Goal: Transaction & Acquisition: Purchase product/service

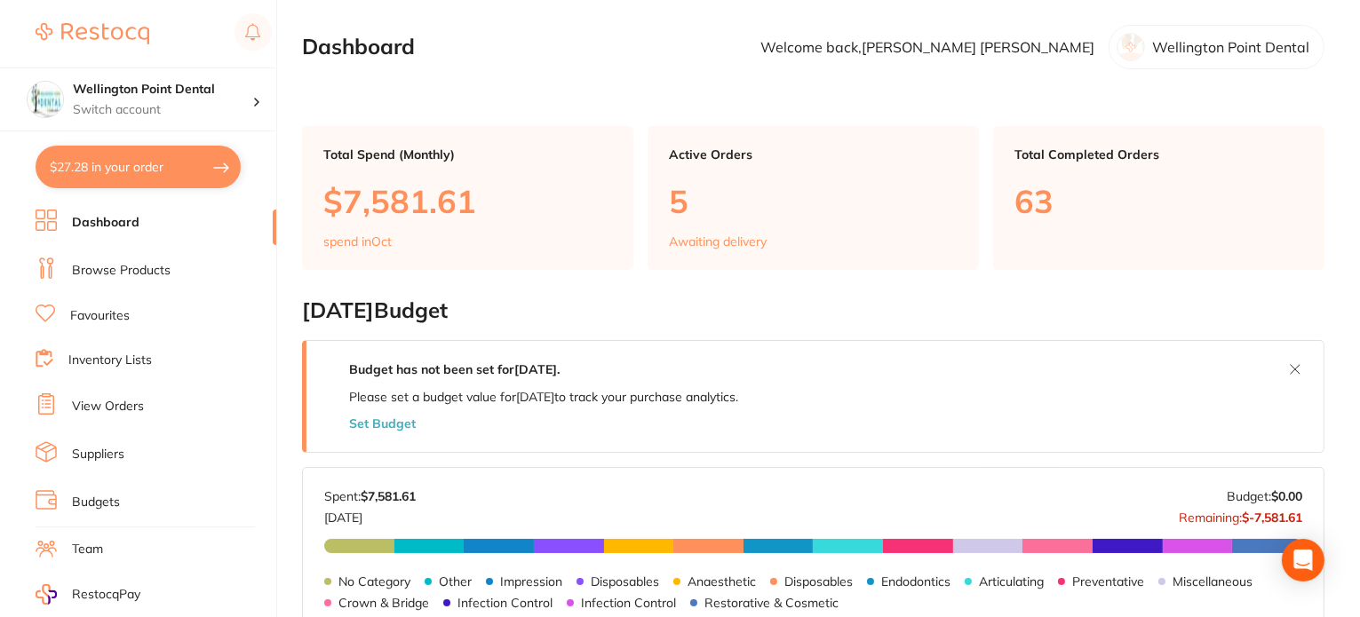
click at [126, 159] on button "$27.28 in your order" at bounding box center [138, 167] width 205 height 43
checkbox input "true"
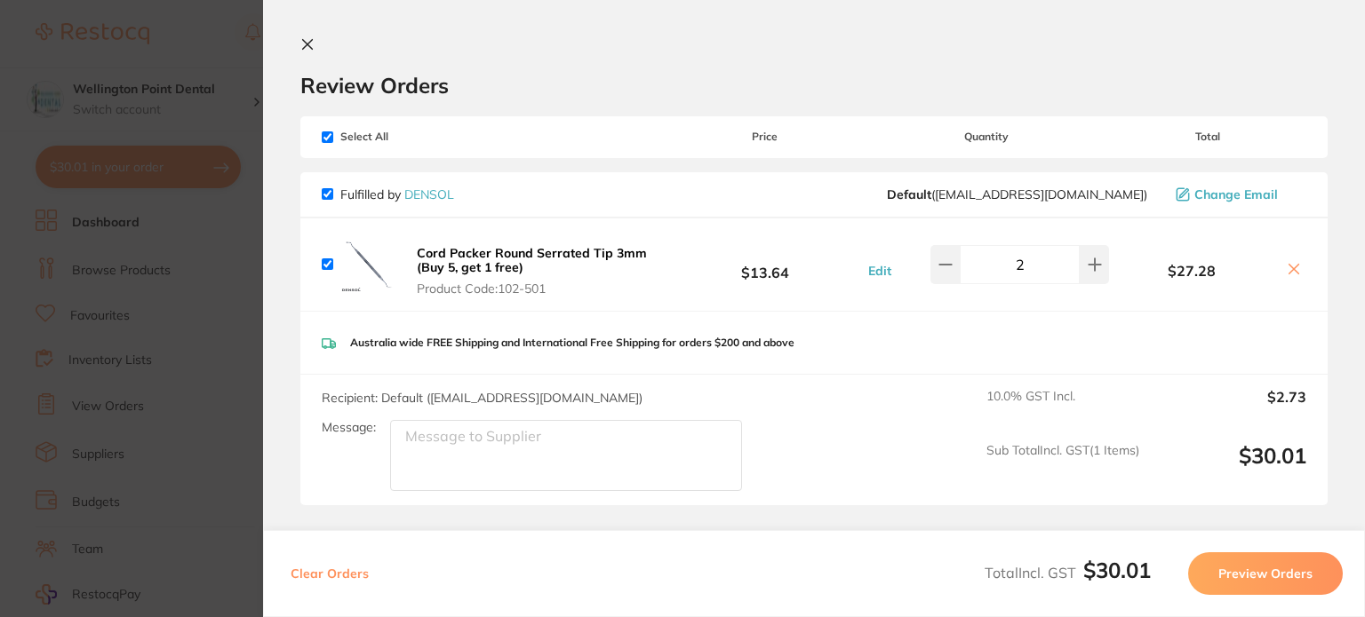
click at [311, 48] on icon at bounding box center [308, 45] width 10 height 10
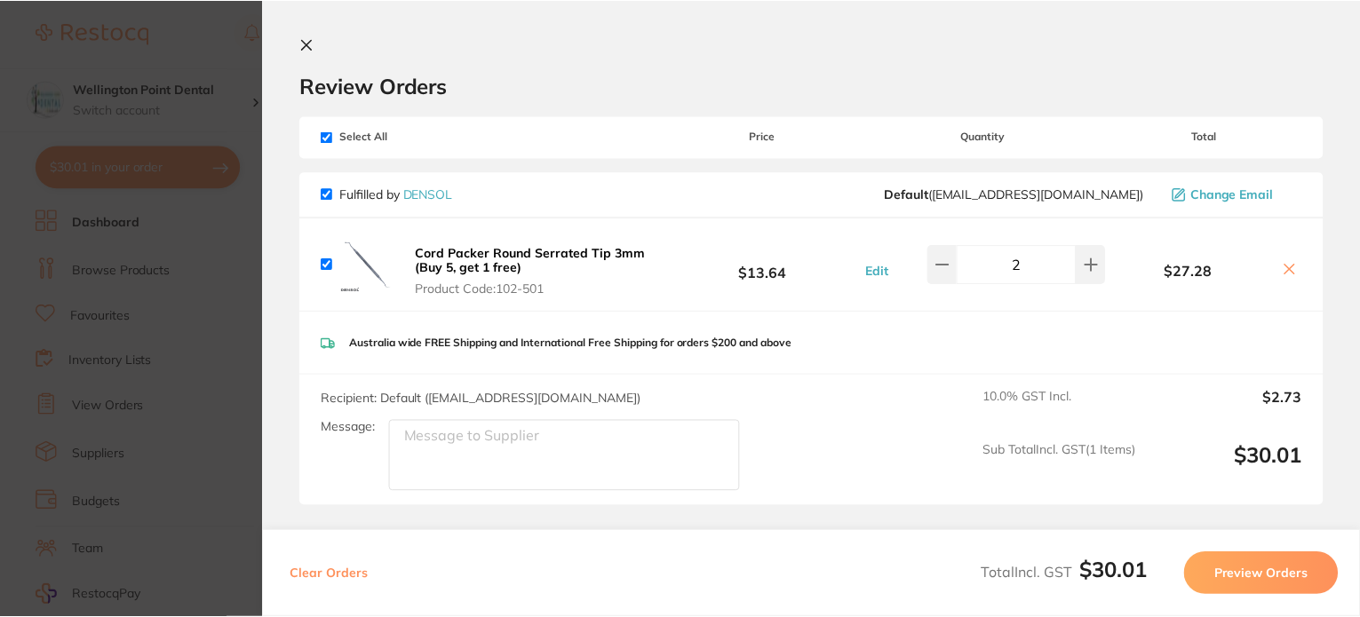
scroll to position [711, 0]
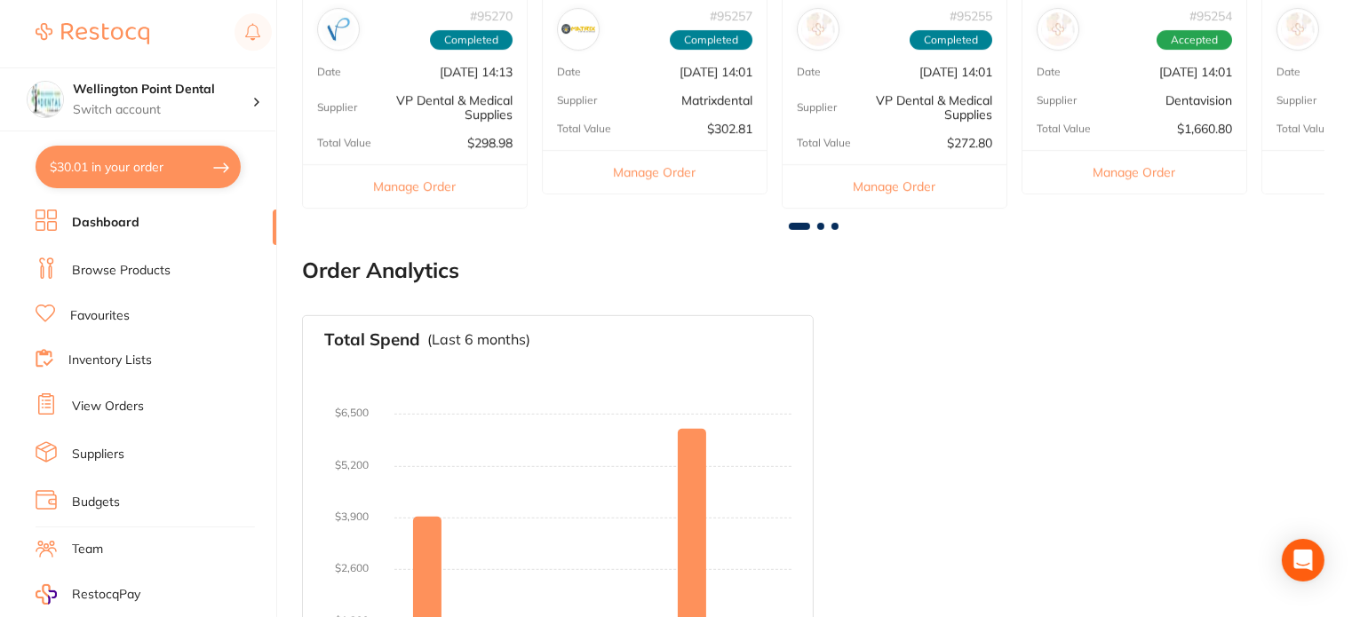
click at [132, 401] on link "View Orders" at bounding box center [108, 407] width 72 height 18
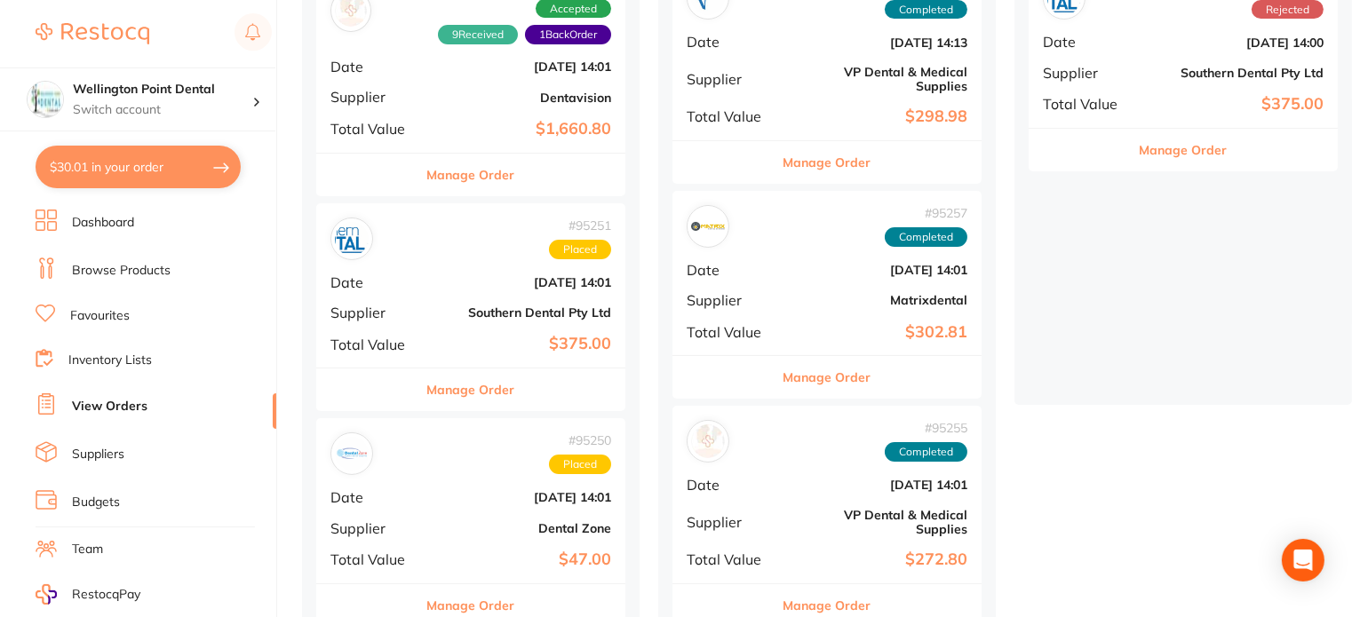
scroll to position [355, 0]
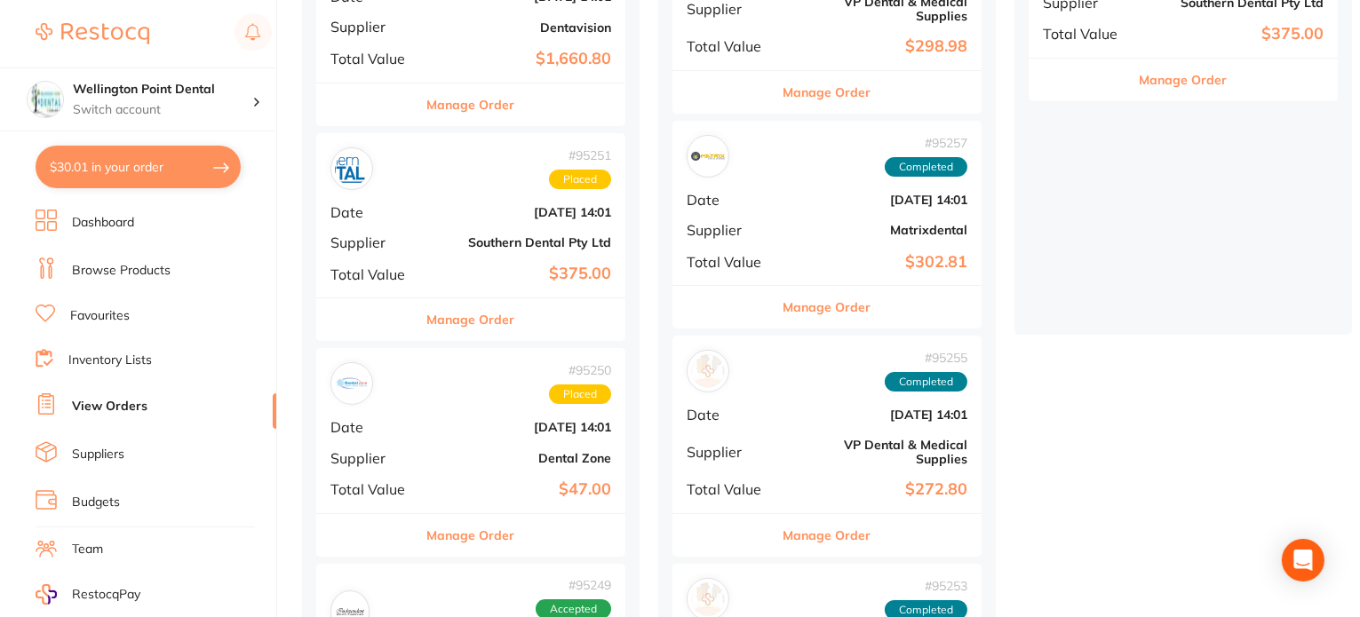
click at [449, 322] on button "Manage Order" at bounding box center [471, 320] width 88 height 43
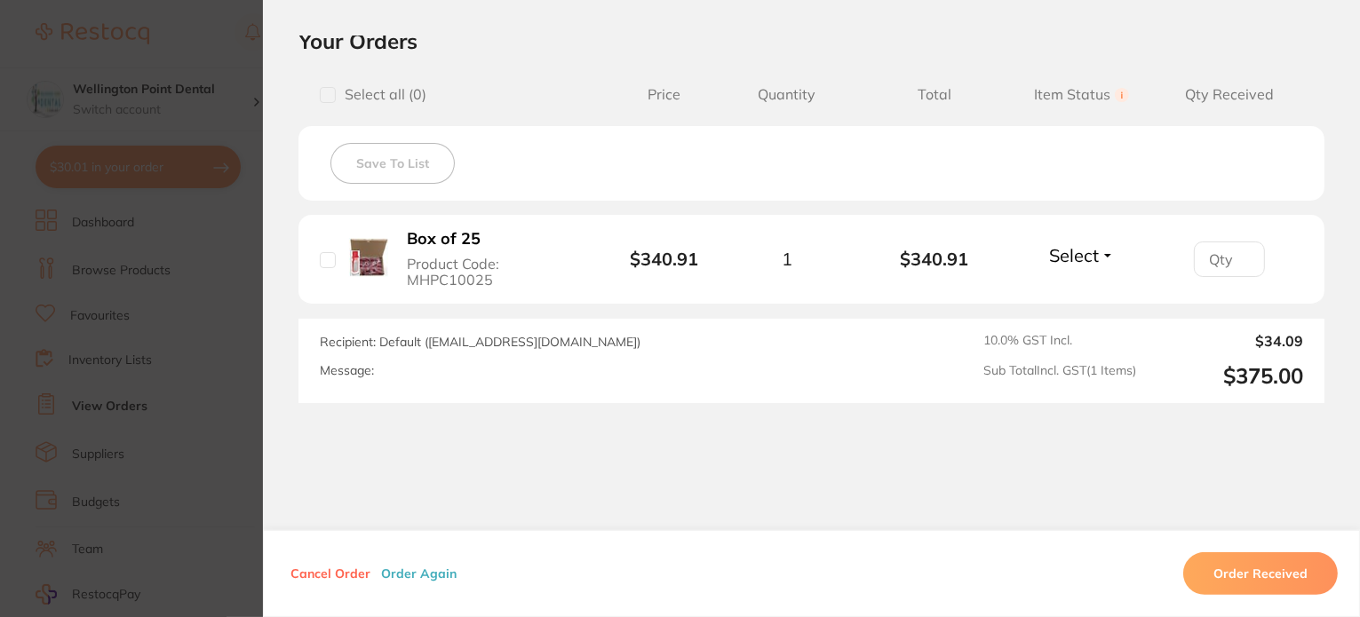
scroll to position [444, 0]
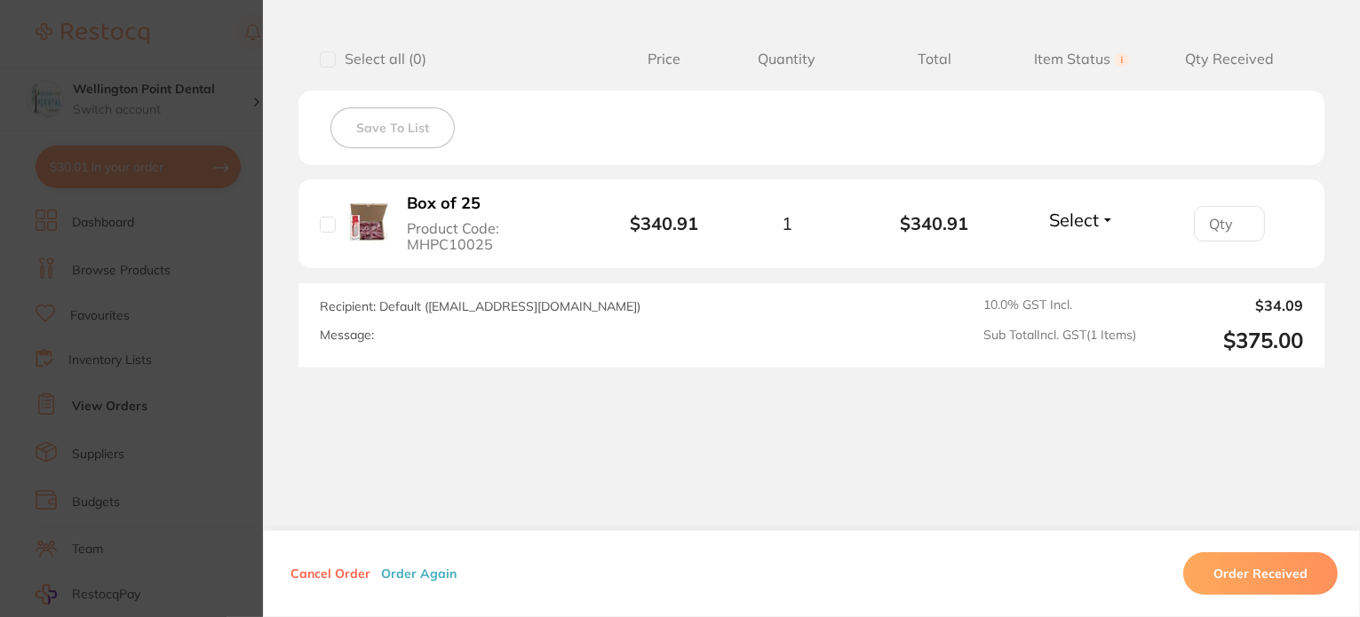
click at [317, 575] on button "Cancel Order" at bounding box center [330, 574] width 91 height 16
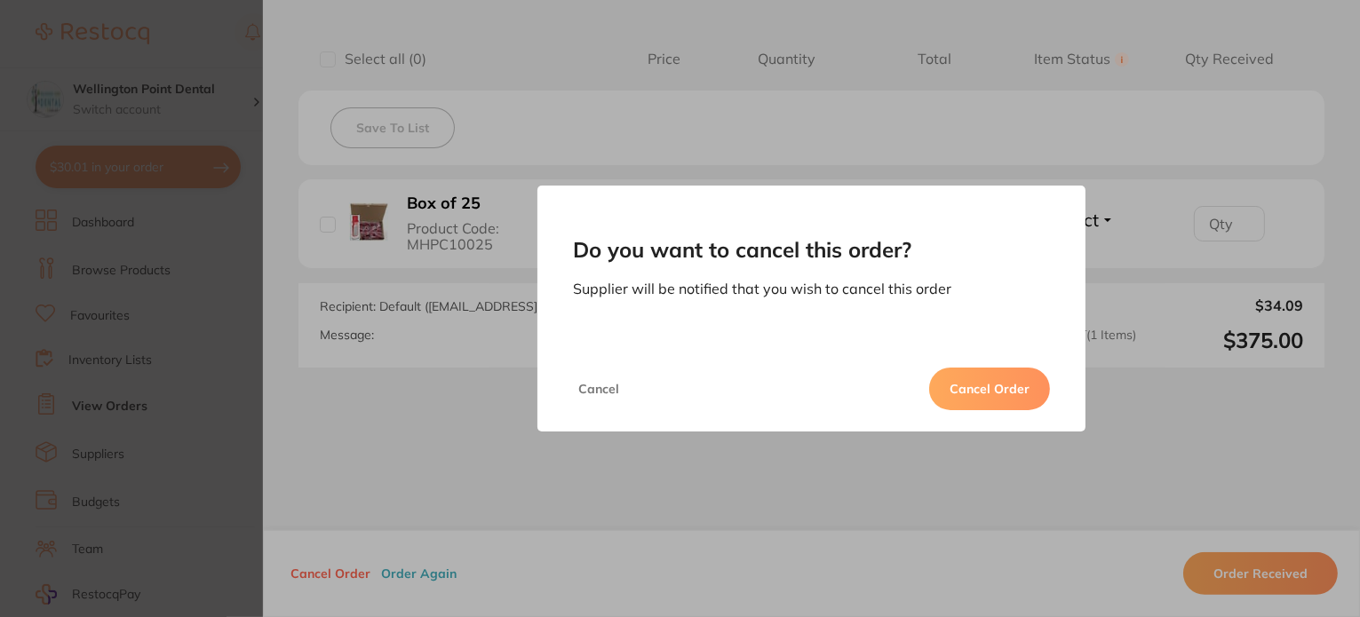
click at [984, 387] on button "Cancel Order" at bounding box center [989, 389] width 121 height 43
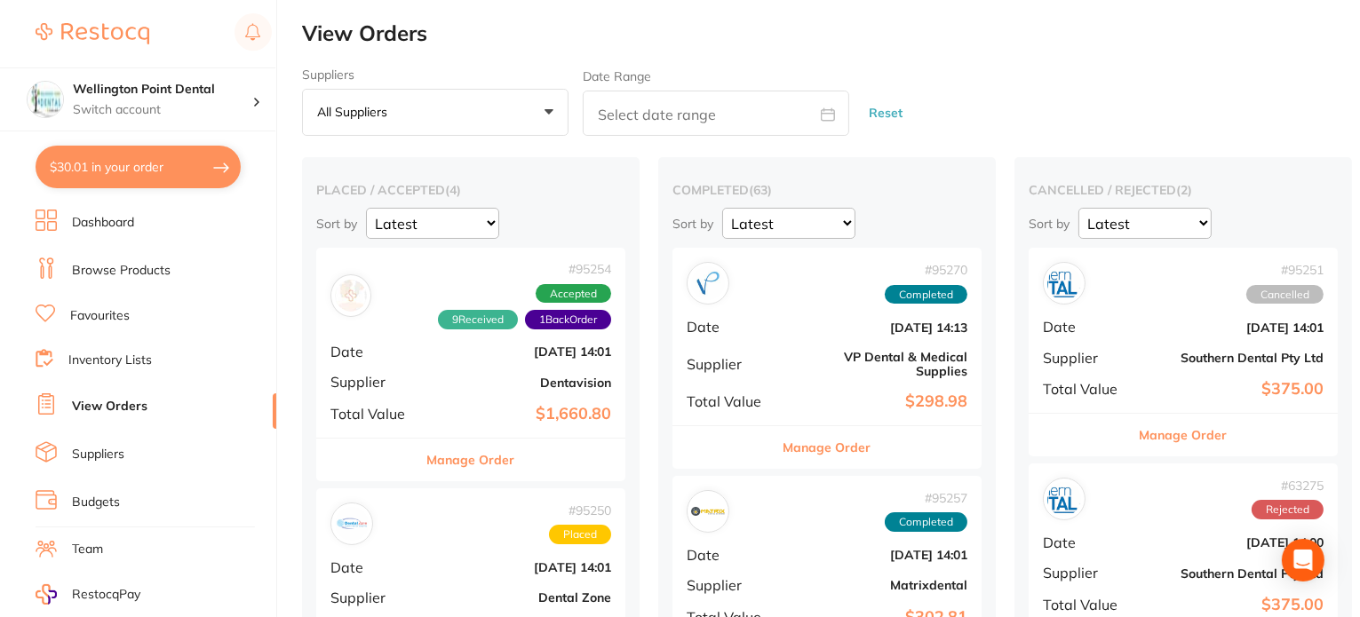
click at [103, 219] on link "Dashboard" at bounding box center [103, 223] width 62 height 18
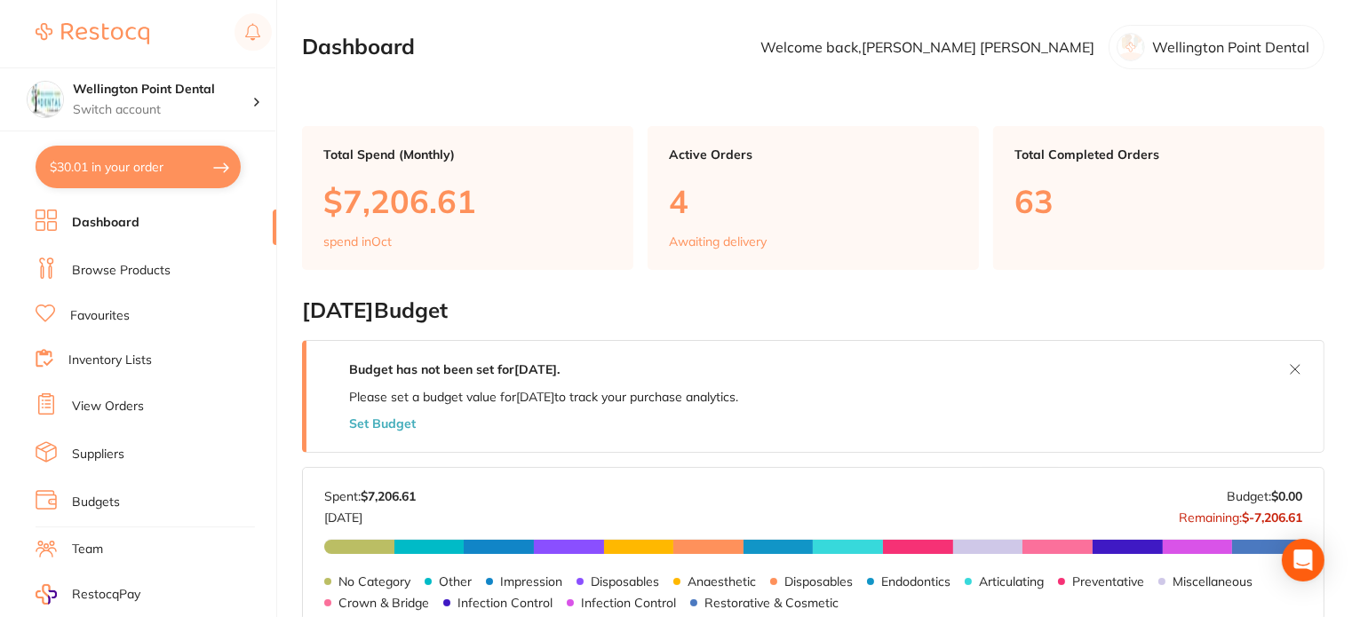
click at [97, 267] on link "Browse Products" at bounding box center [121, 271] width 99 height 18
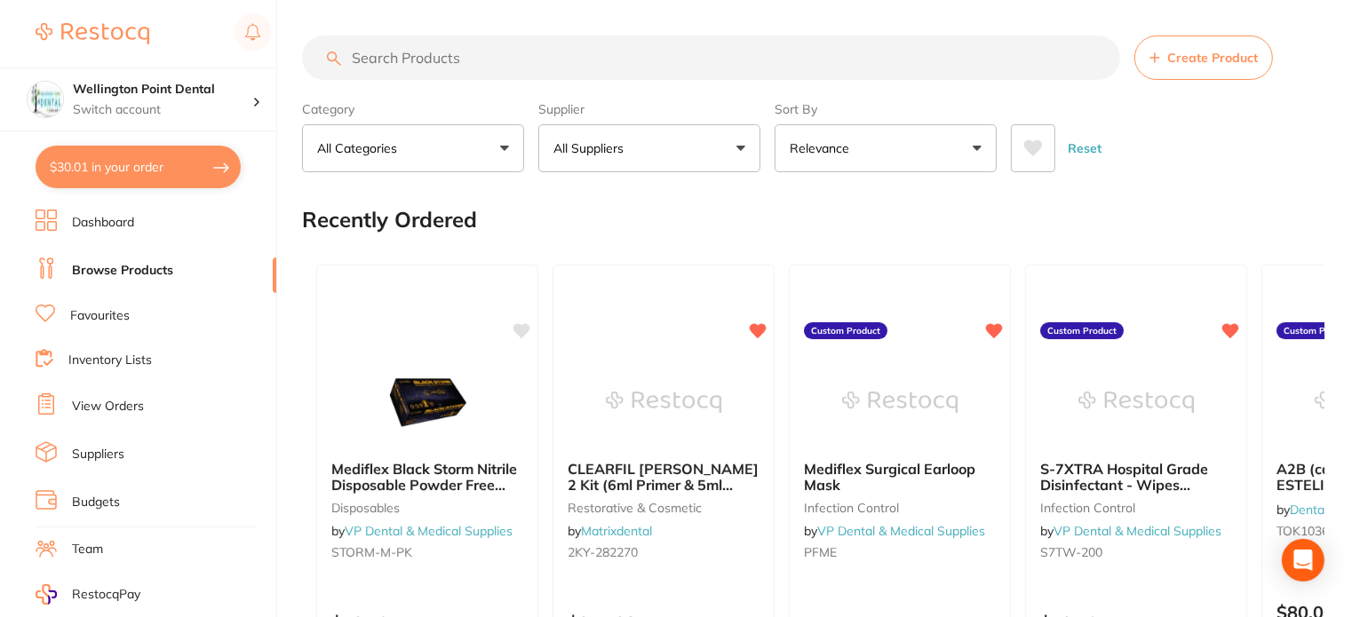
click at [437, 56] on input "search" at bounding box center [711, 58] width 818 height 44
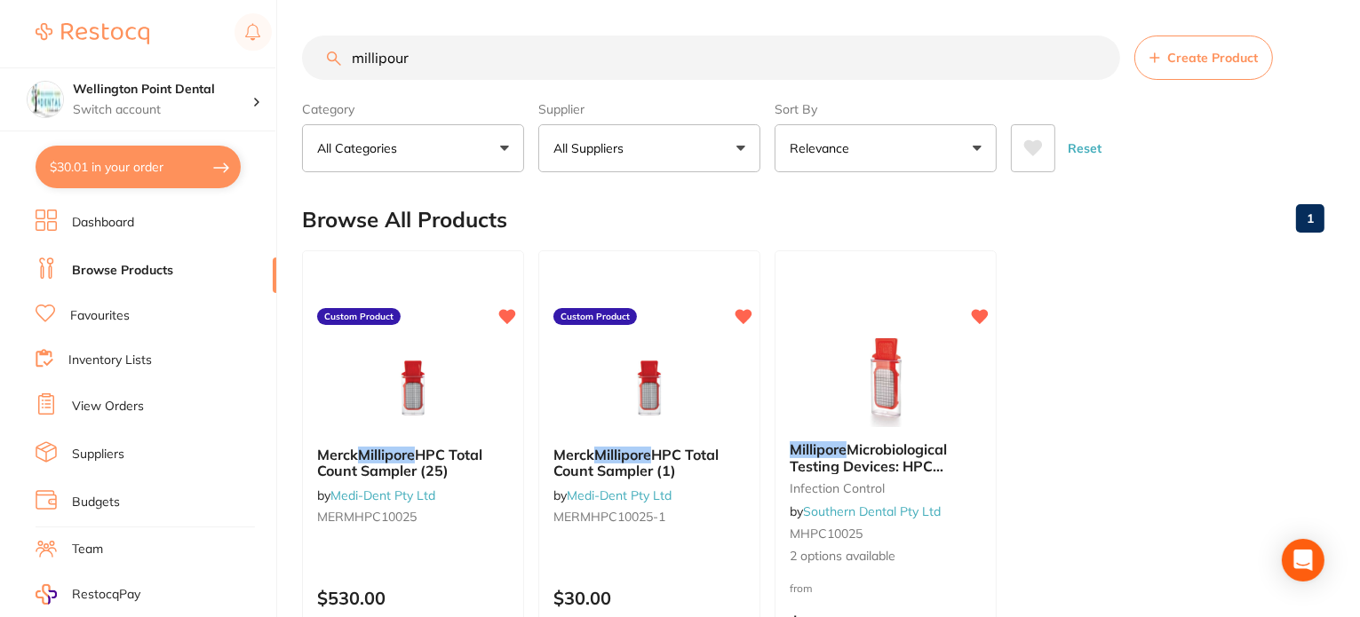
scroll to position [89, 0]
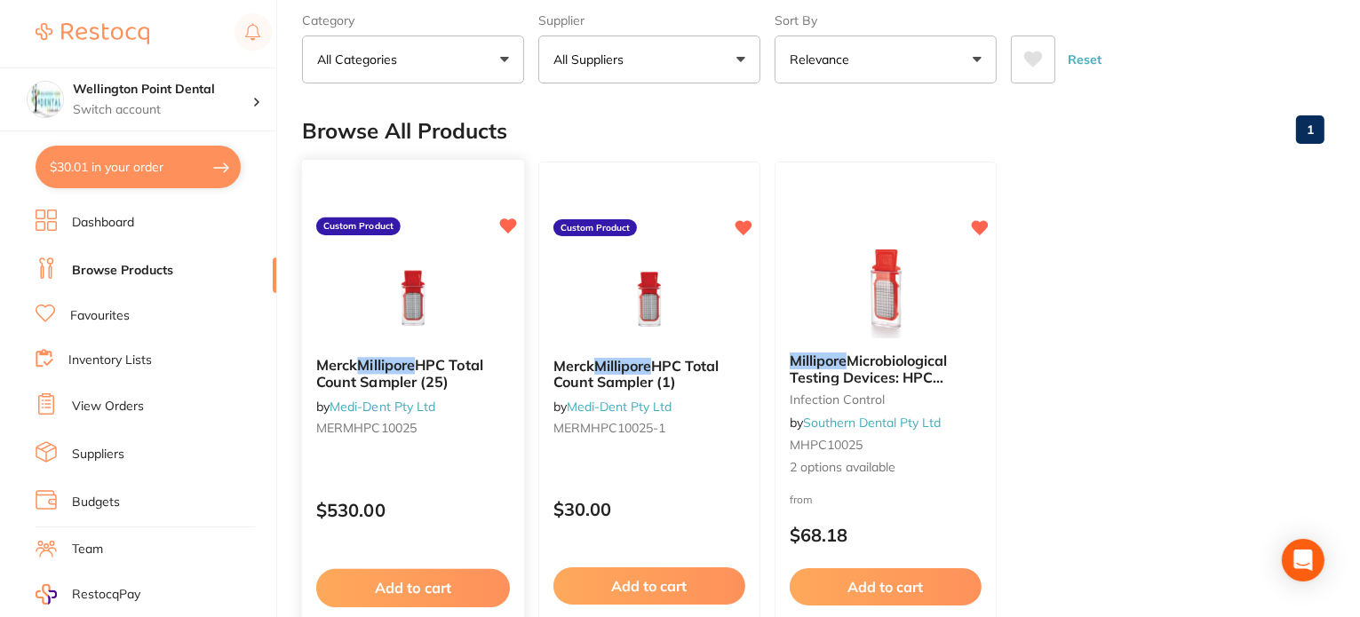
type input "millipour"
click at [388, 365] on em "Millipore" at bounding box center [386, 365] width 58 height 18
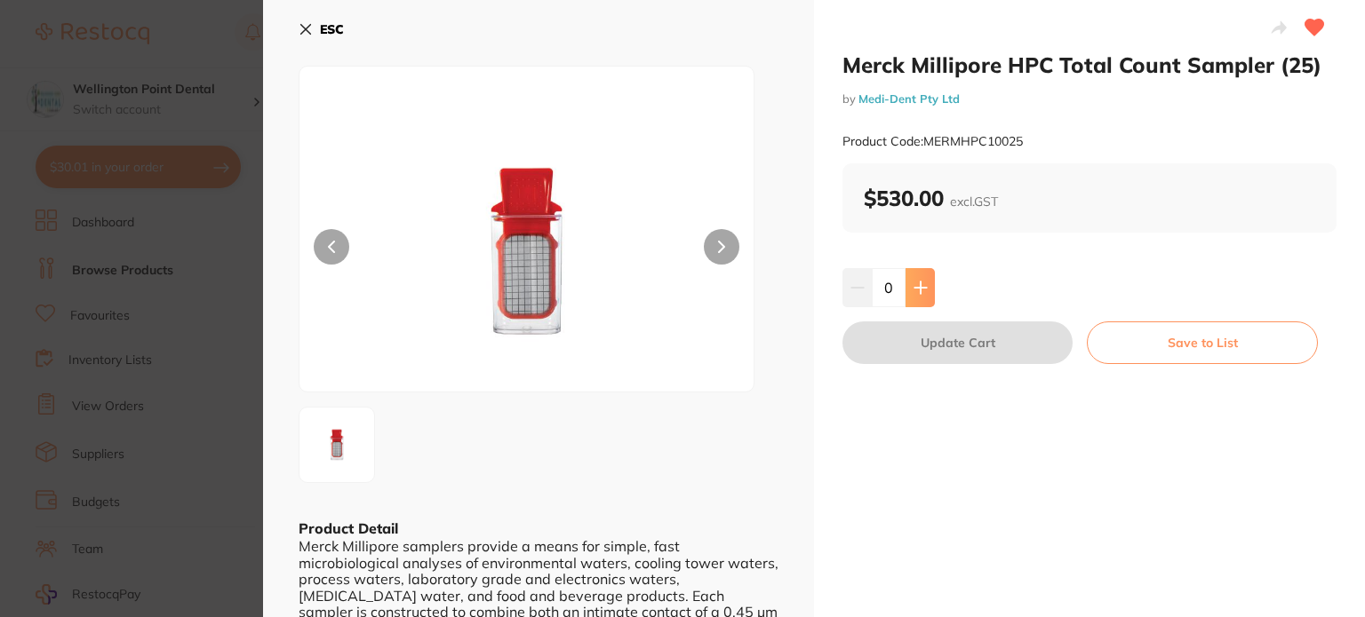
click at [923, 286] on icon at bounding box center [920, 288] width 14 height 14
type input "1"
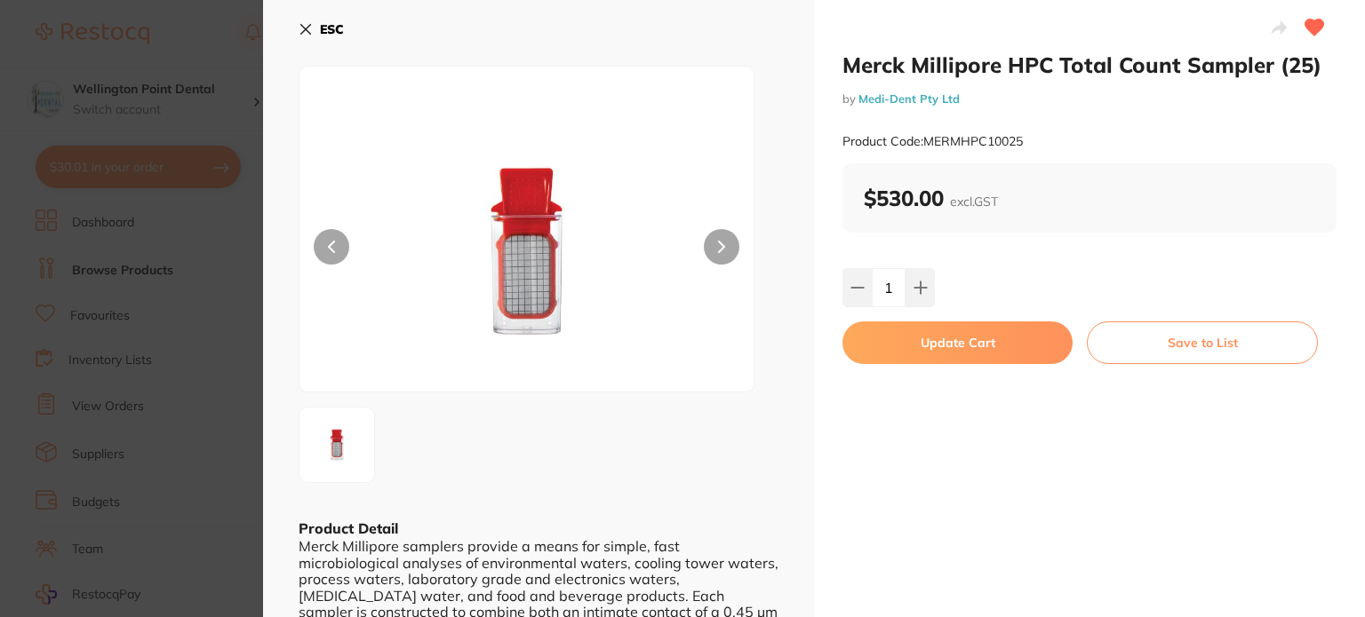
click at [951, 346] on button "Update Cart" at bounding box center [957, 343] width 230 height 43
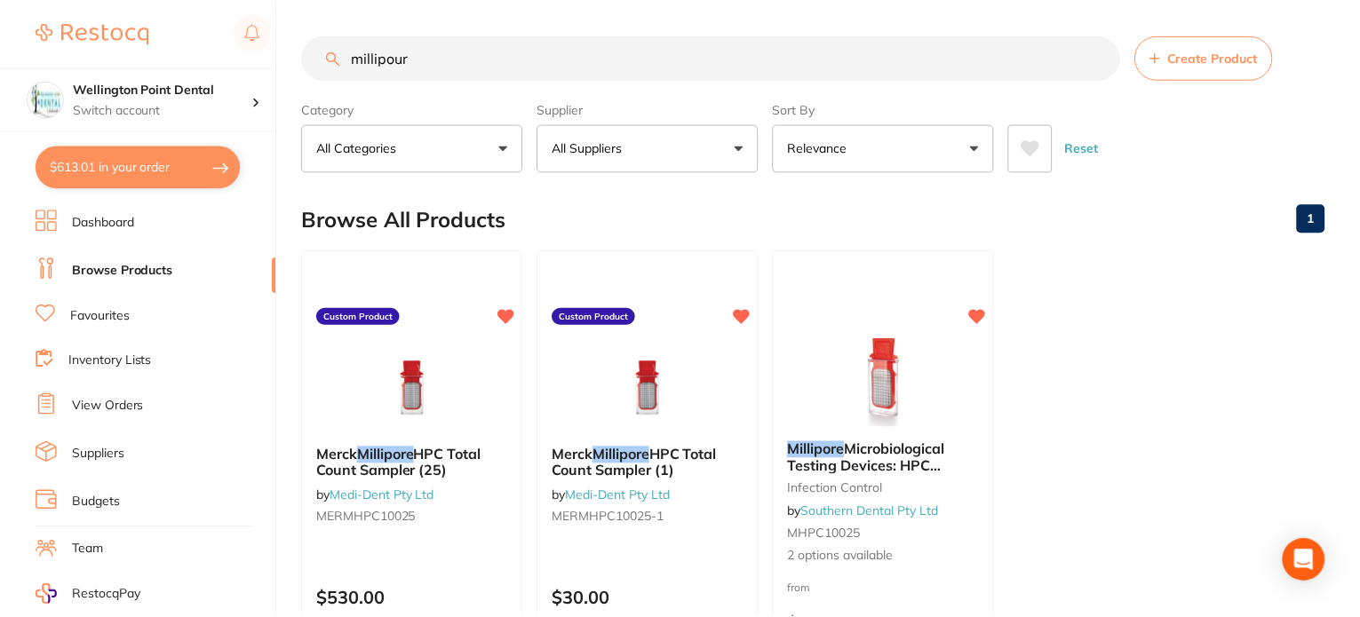
scroll to position [89, 0]
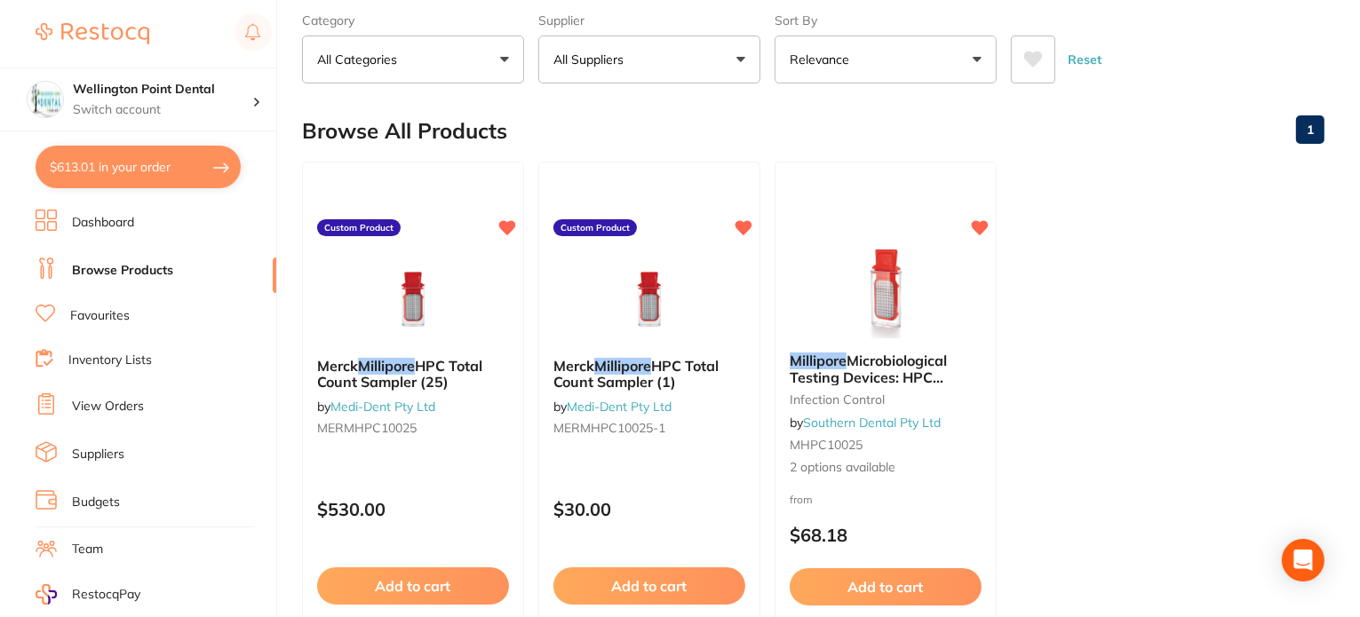
click at [172, 155] on button "$613.01 in your order" at bounding box center [138, 167] width 205 height 43
checkbox input "true"
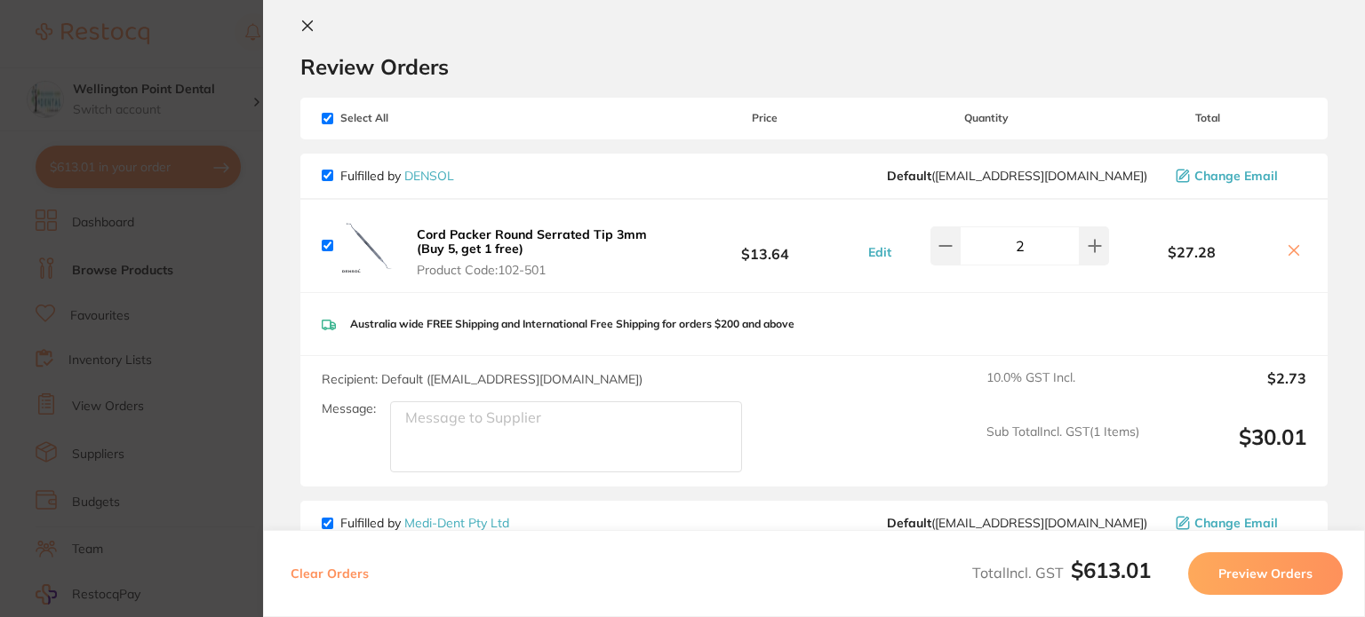
scroll to position [0, 0]
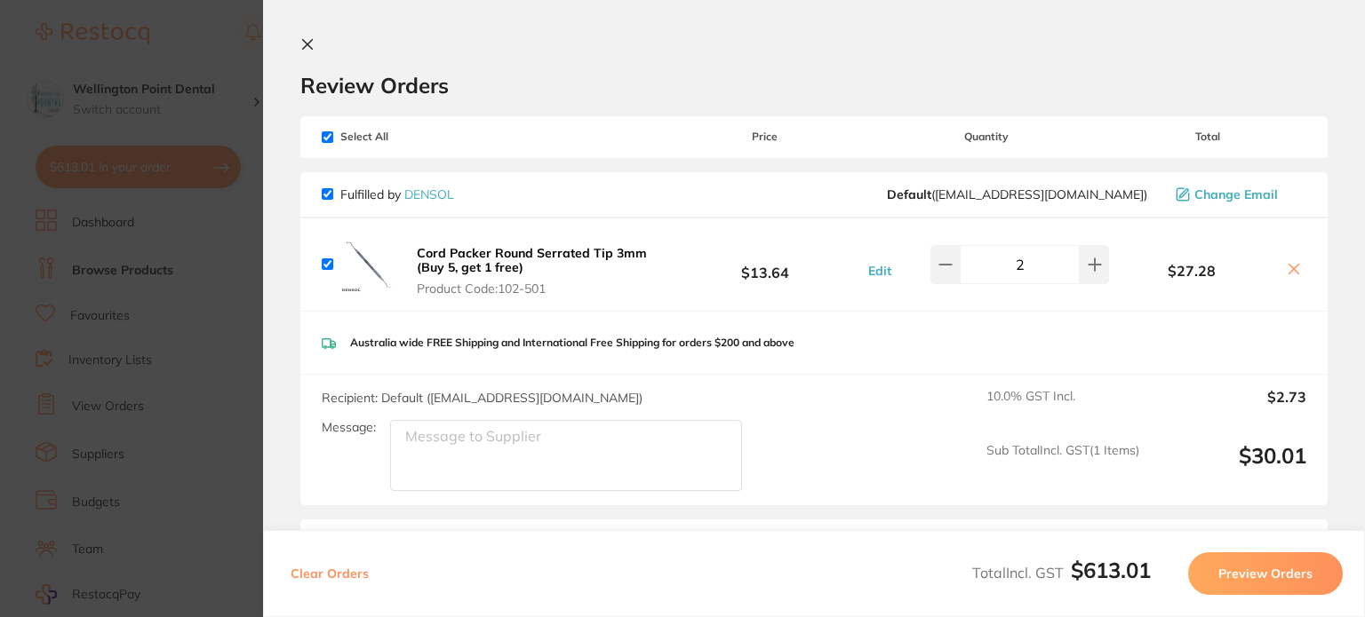
click at [325, 195] on input "checkbox" at bounding box center [328, 194] width 12 height 12
checkbox input "false"
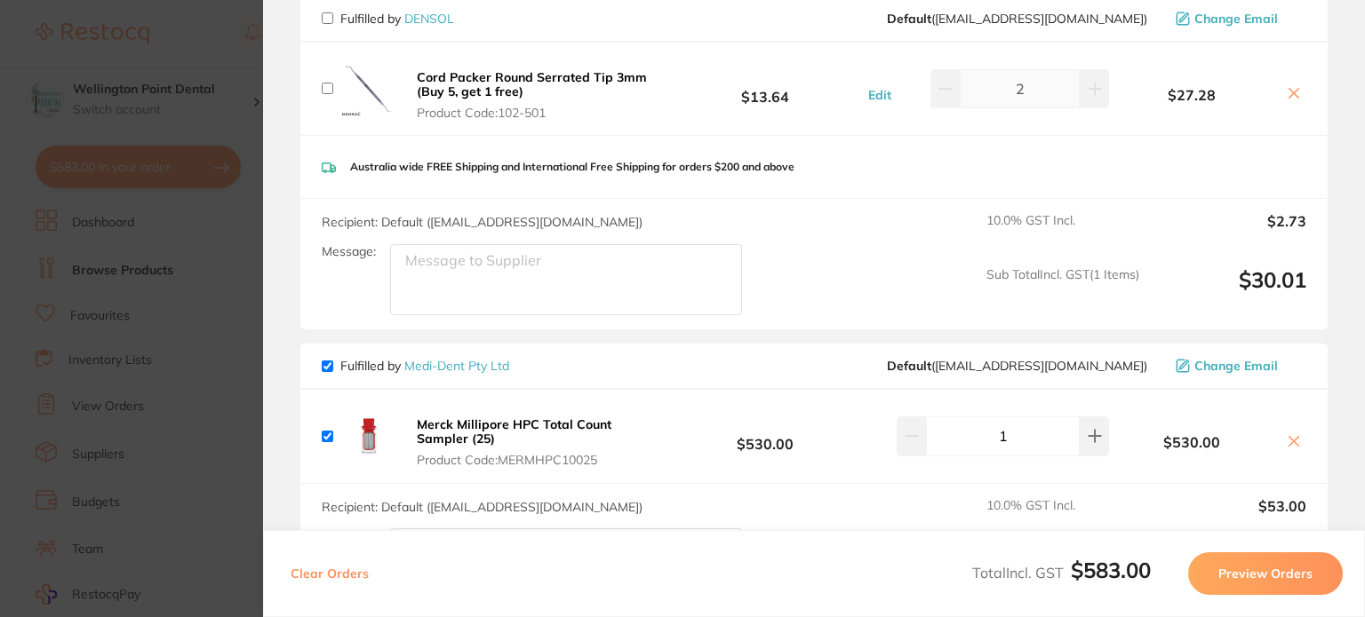
scroll to position [393, 0]
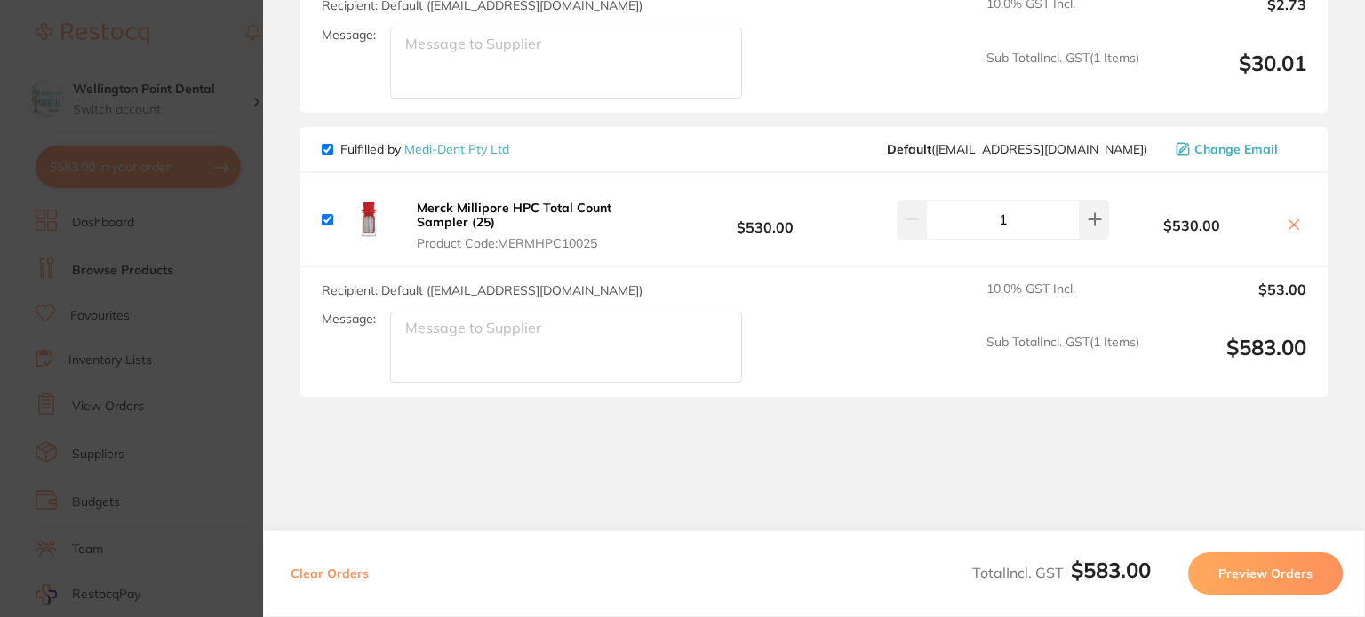
click at [1266, 571] on button "Preview Orders" at bounding box center [1265, 574] width 155 height 43
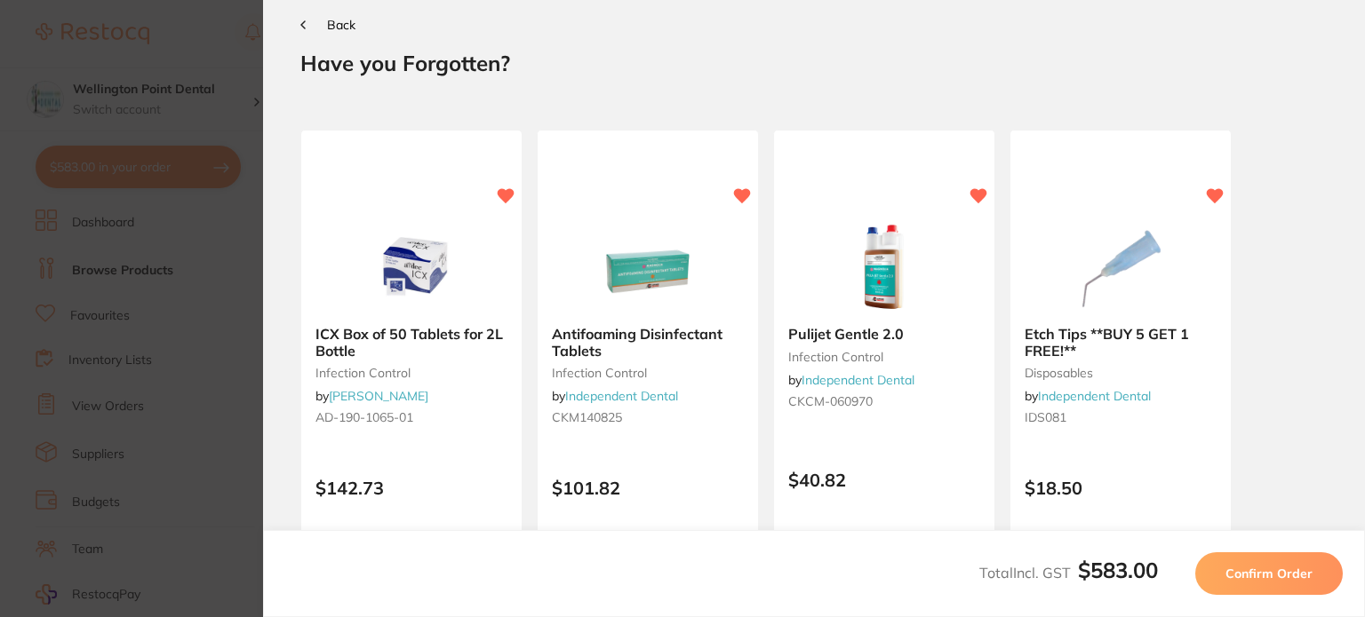
scroll to position [0, 0]
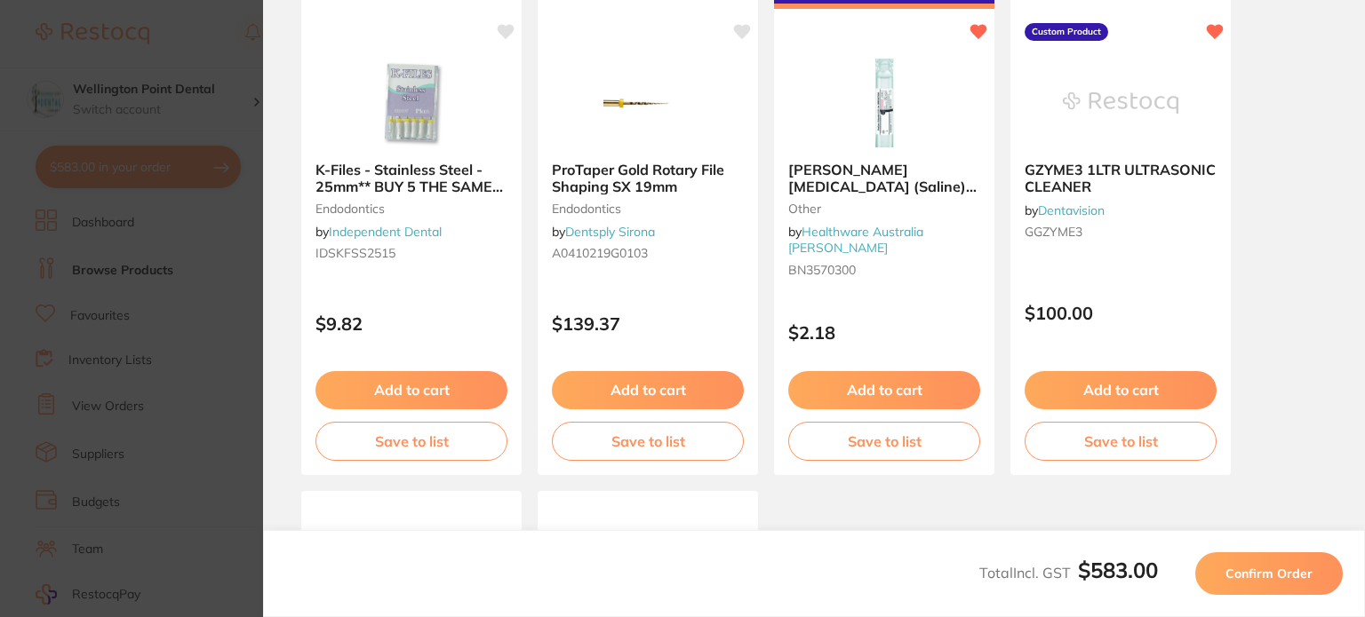
click at [1276, 573] on span "Confirm Order" at bounding box center [1268, 574] width 87 height 16
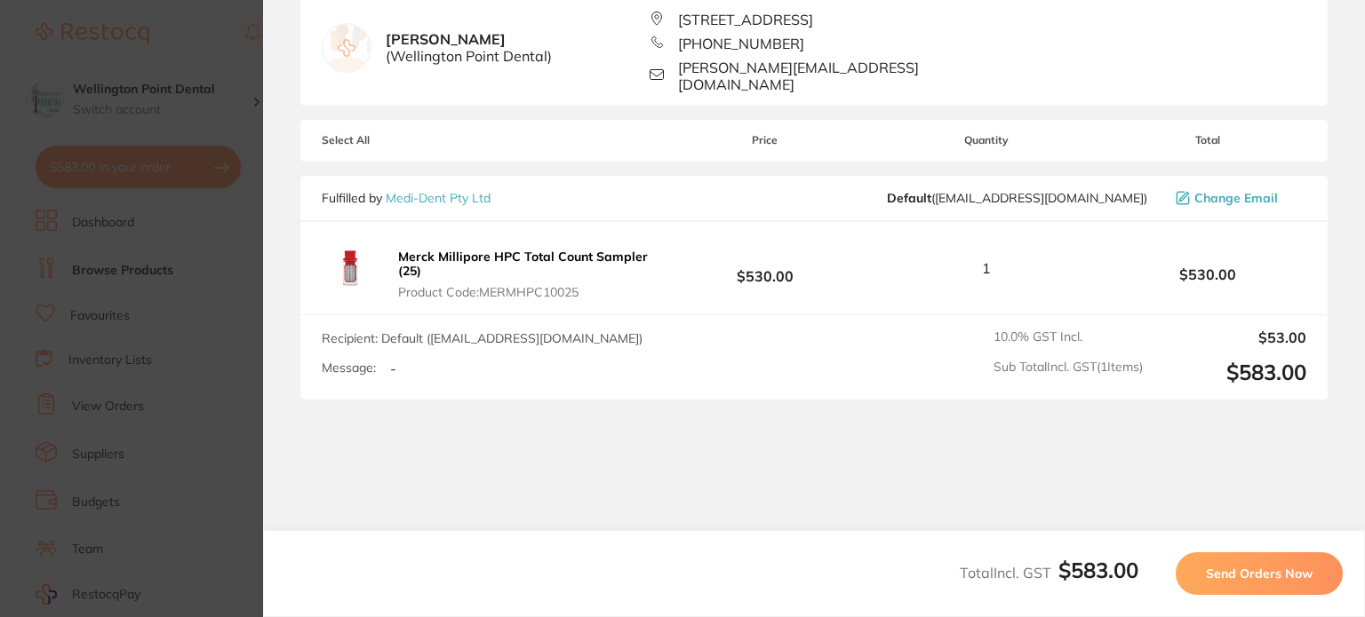
scroll to position [164, 0]
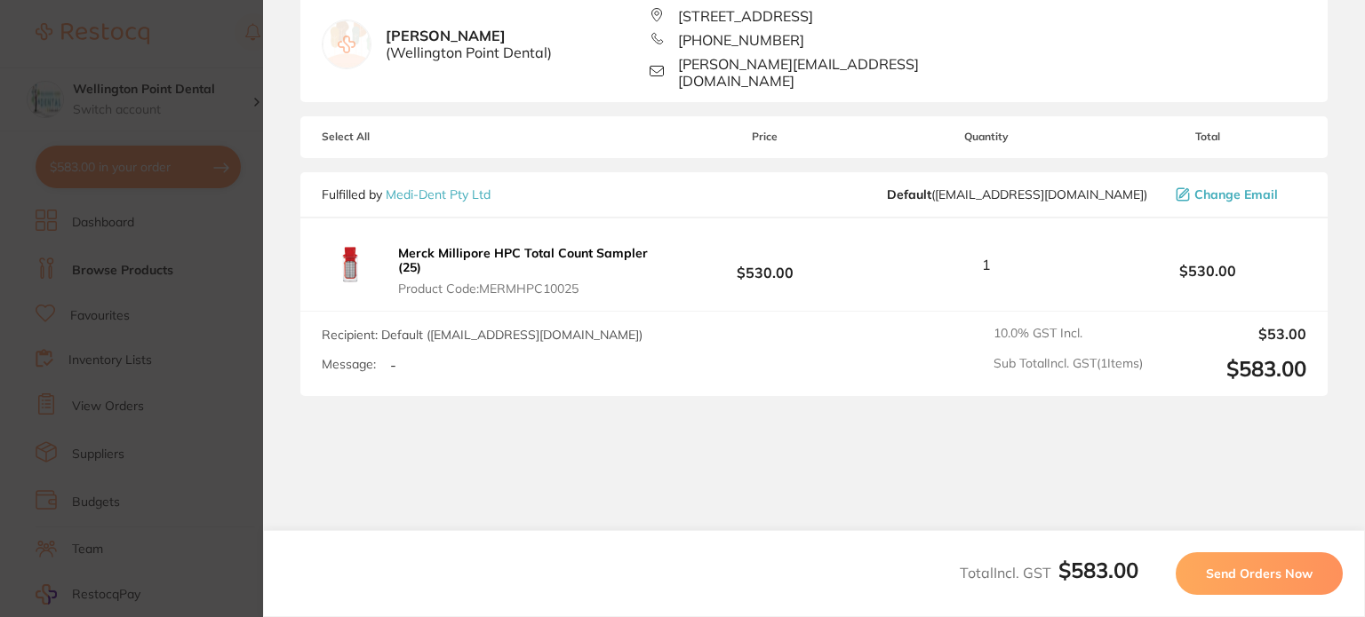
click at [1254, 568] on span "Send Orders Now" at bounding box center [1259, 574] width 107 height 16
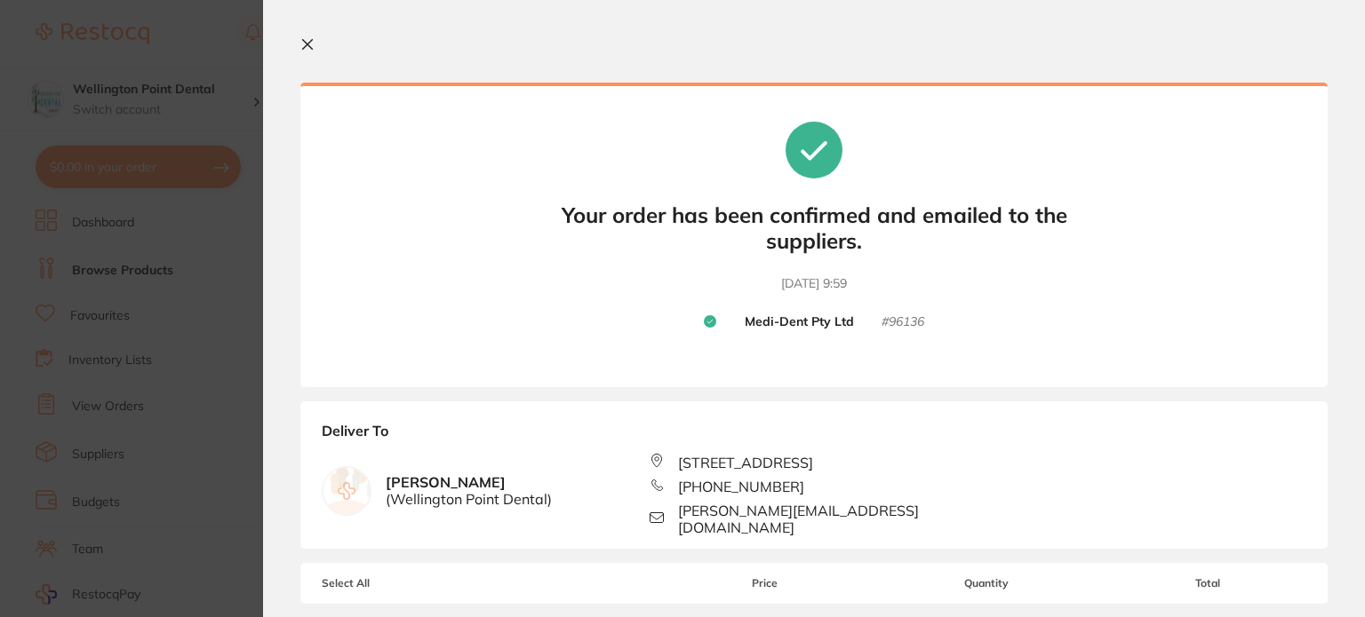
scroll to position [446, 0]
